Goal: Information Seeking & Learning: Learn about a topic

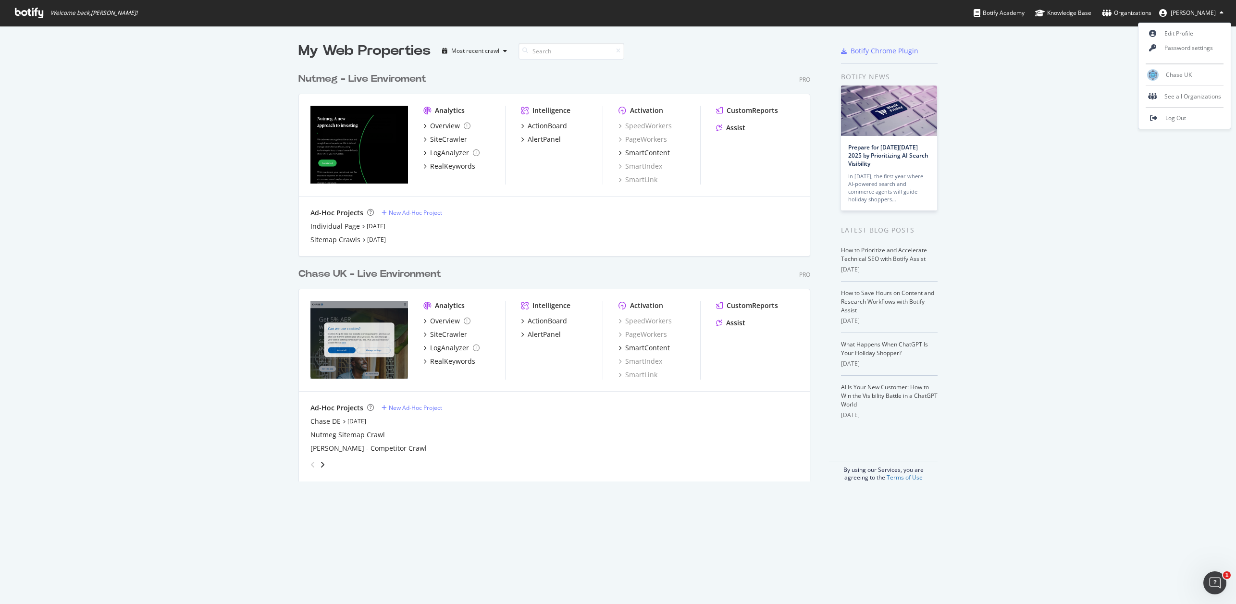
scroll to position [597, 1221]
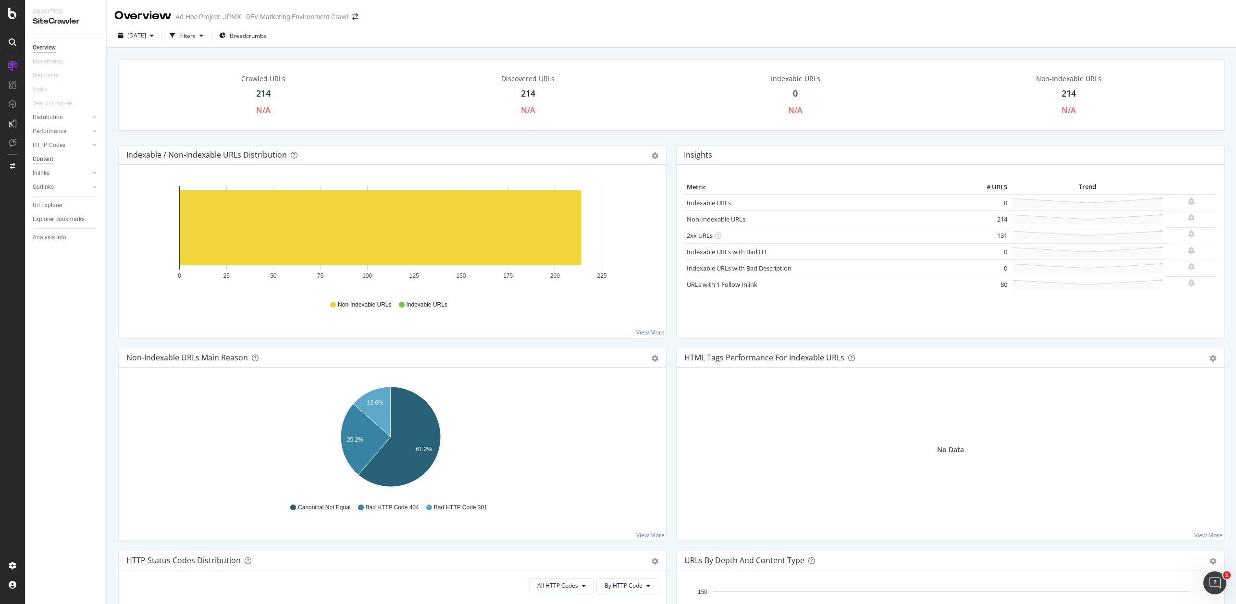
click at [46, 158] on div "Content" at bounding box center [43, 159] width 21 height 10
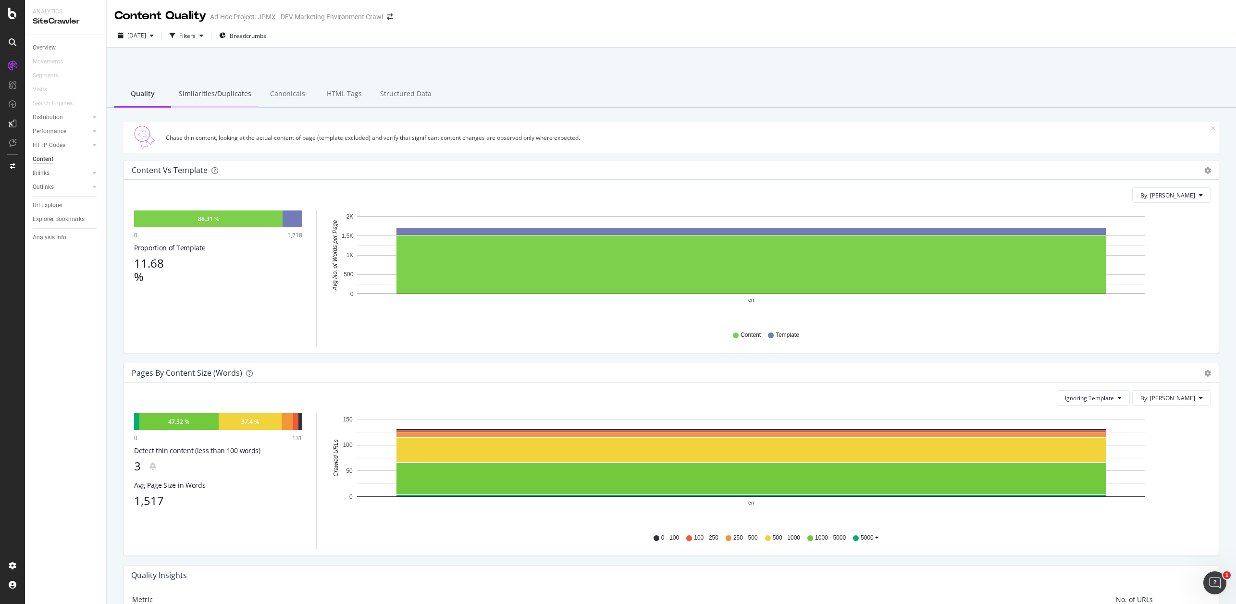
drag, startPoint x: 213, startPoint y: 93, endPoint x: 199, endPoint y: 97, distance: 14.3
click at [213, 93] on div "Similarities/Duplicates" at bounding box center [215, 94] width 88 height 26
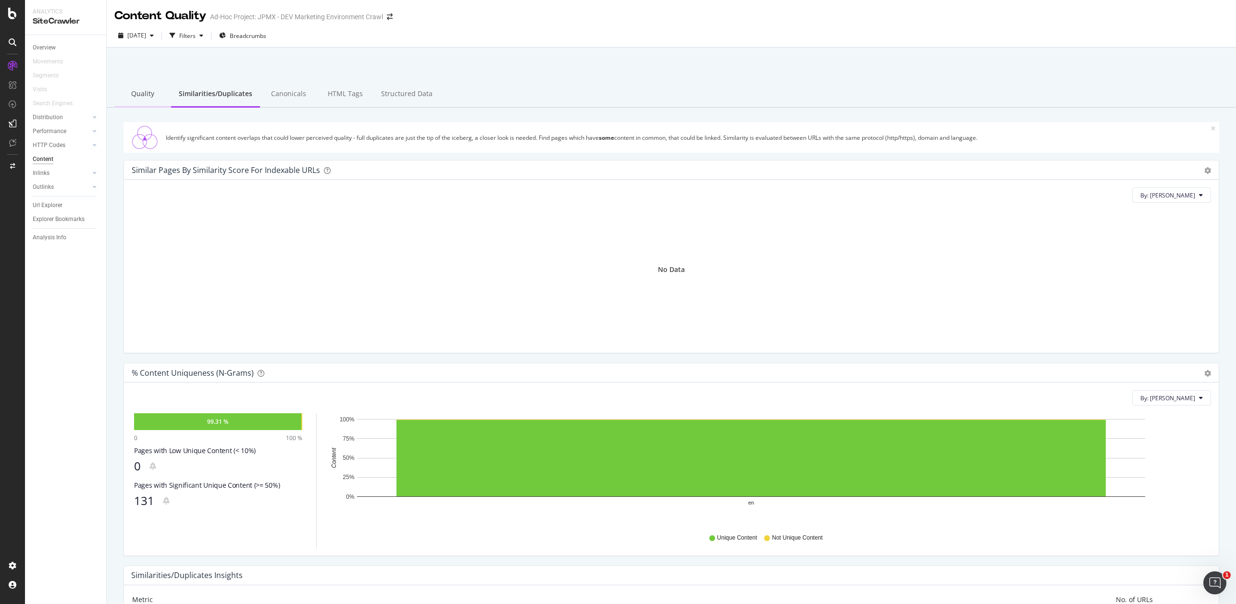
click at [145, 95] on div "Quality" at bounding box center [142, 94] width 57 height 26
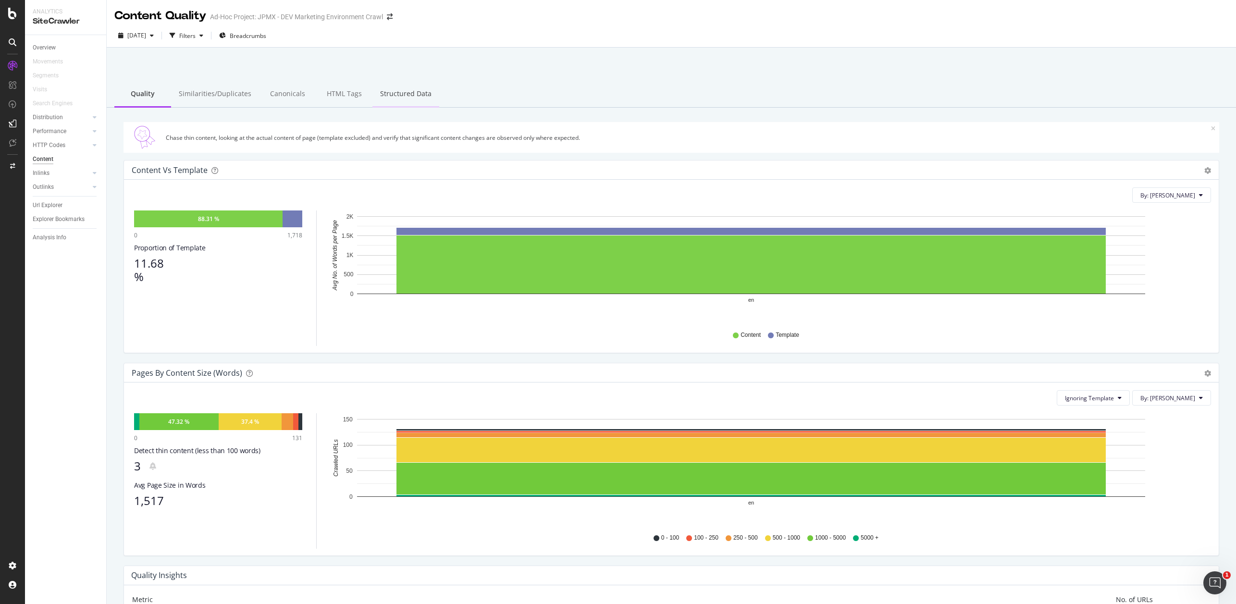
click at [390, 89] on div "Structured Data" at bounding box center [405, 94] width 67 height 26
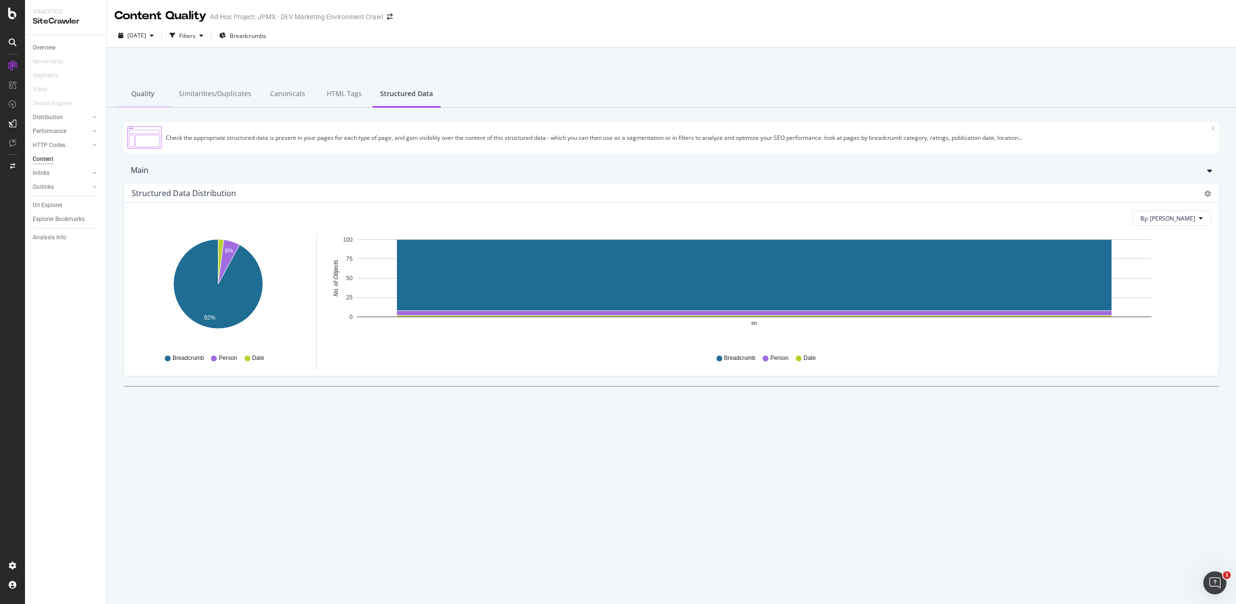
click at [141, 97] on div "Quality" at bounding box center [142, 94] width 57 height 26
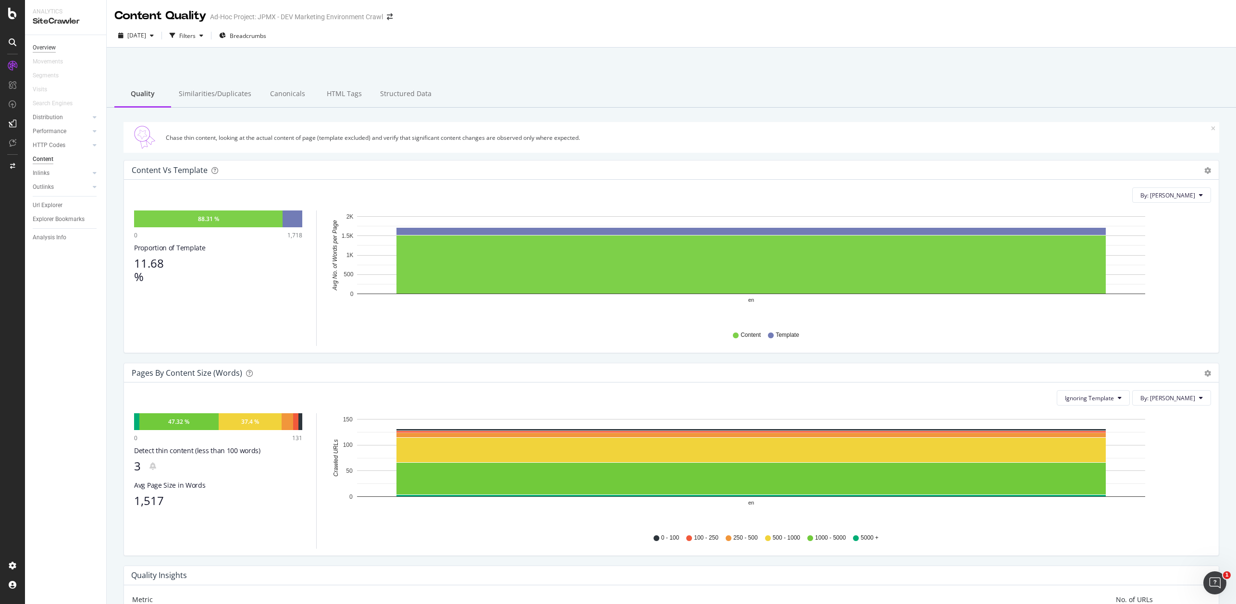
click at [51, 48] on div "Overview" at bounding box center [44, 48] width 23 height 10
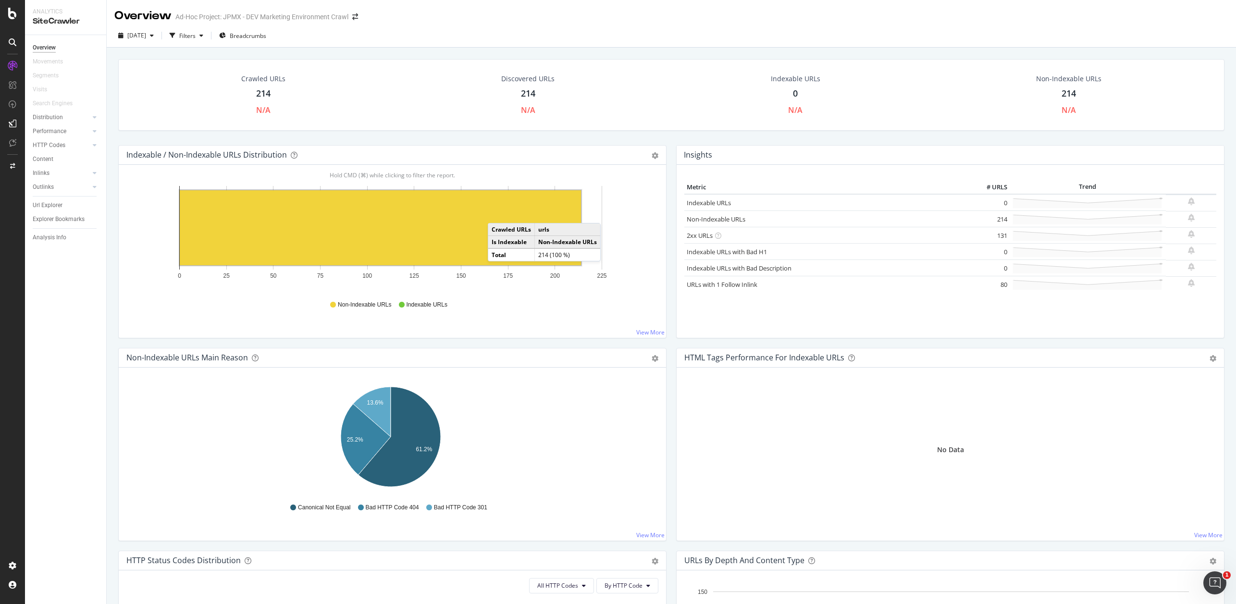
click at [497, 213] on rect "A chart." at bounding box center [380, 227] width 401 height 75
